Goal: Task Accomplishment & Management: Complete application form

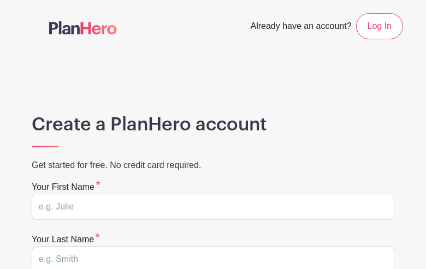
type input "bABHvNqSqtgriFX"
type input "UNZmYrYIRzBSbd"
type input "[EMAIL_ADDRESS][DOMAIN_NAME]"
